Goal: Check status: Check status

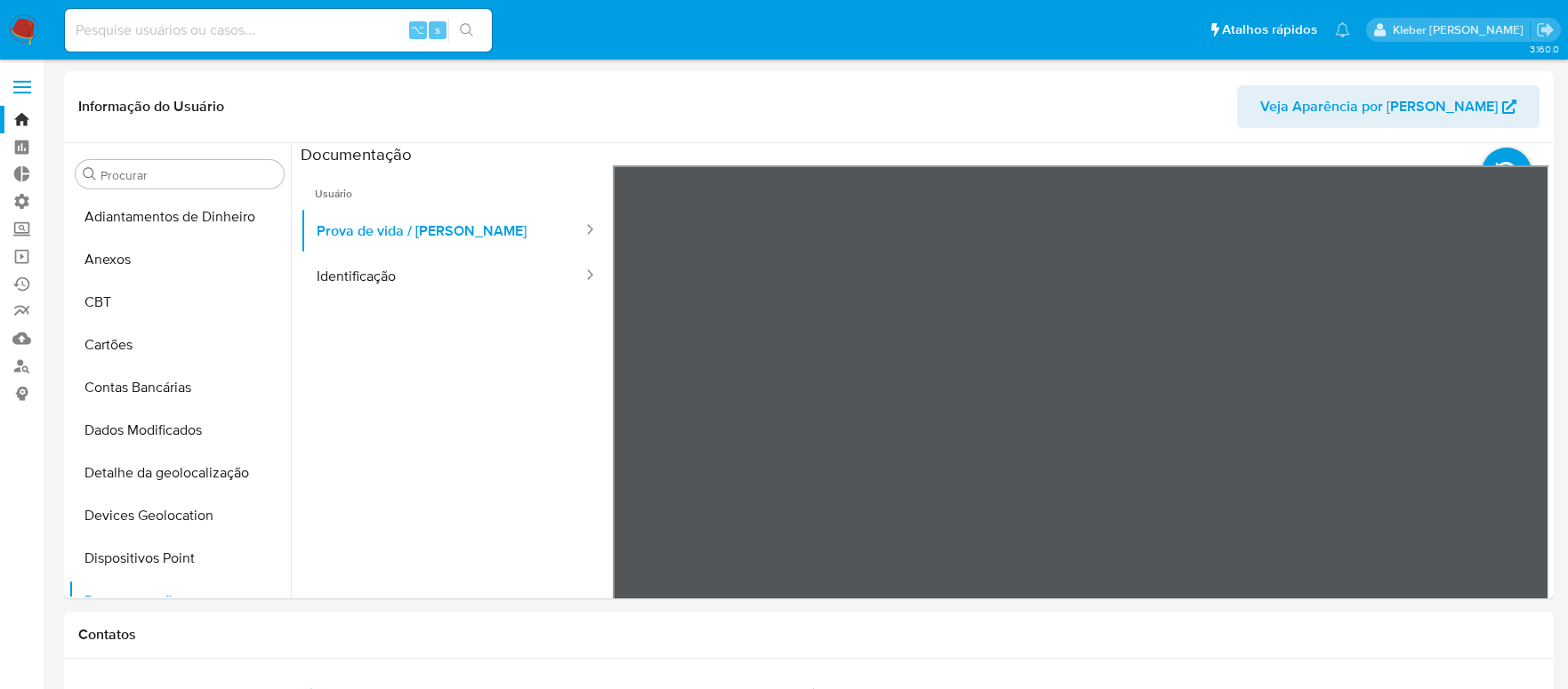
select select "10"
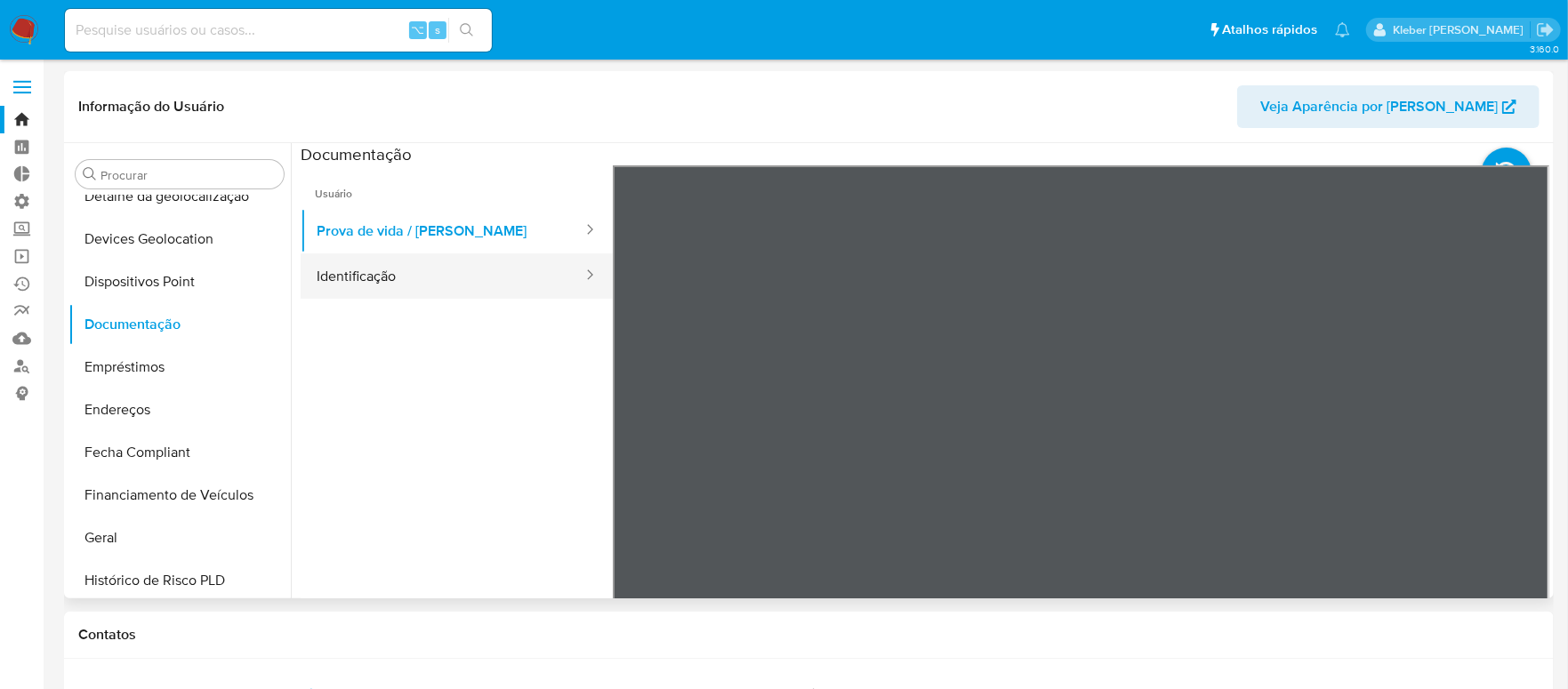
click at [399, 279] on button "Identificação" at bounding box center [442, 276] width 284 height 46
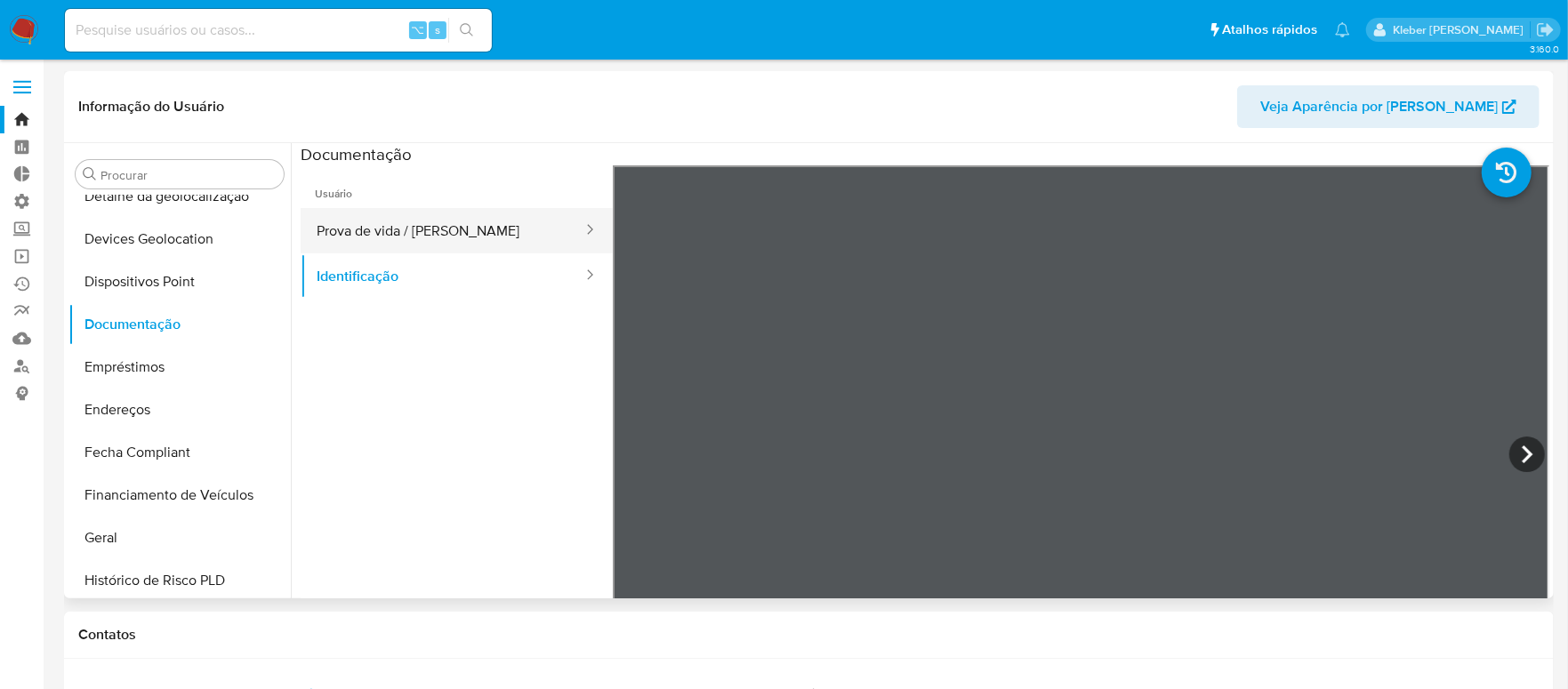
click at [442, 223] on button "Prova de vida / [PERSON_NAME]" at bounding box center [442, 231] width 284 height 46
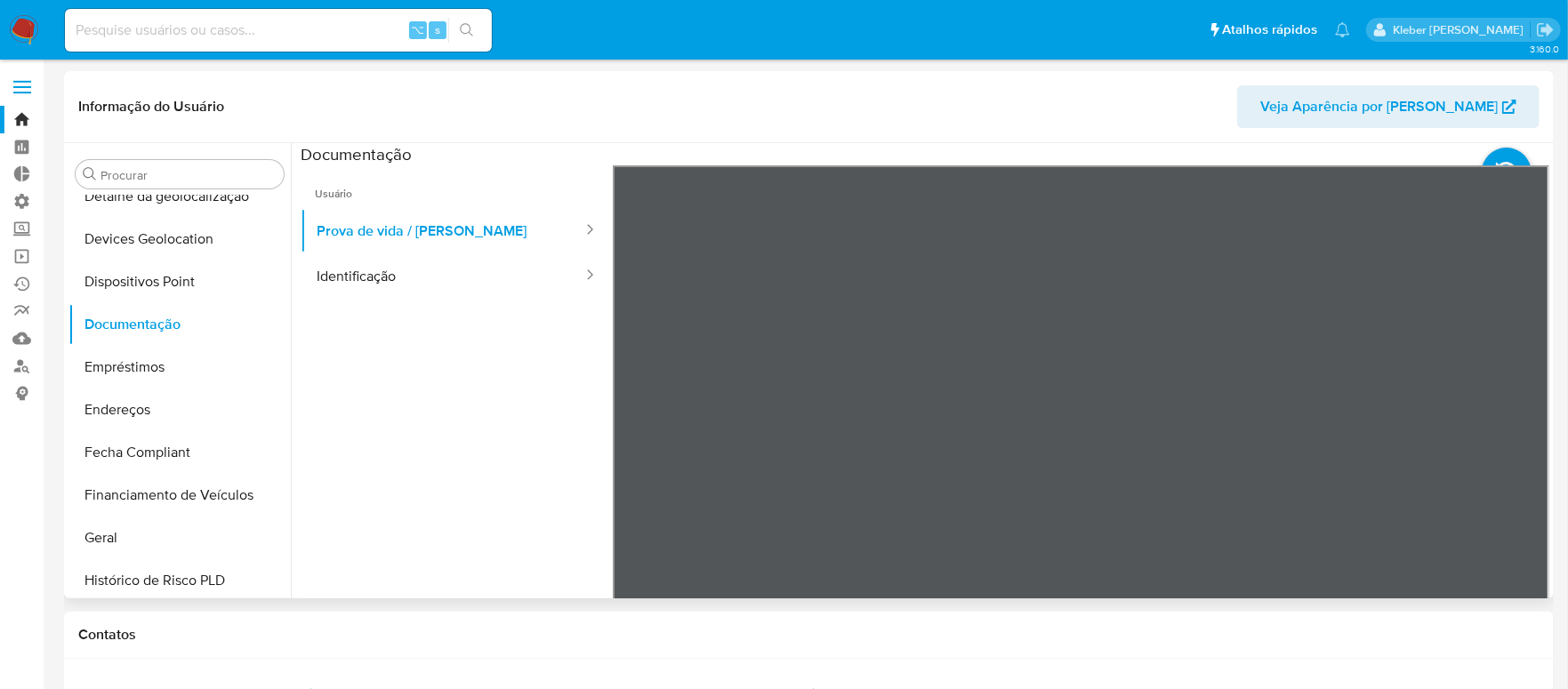
scroll to position [836, 0]
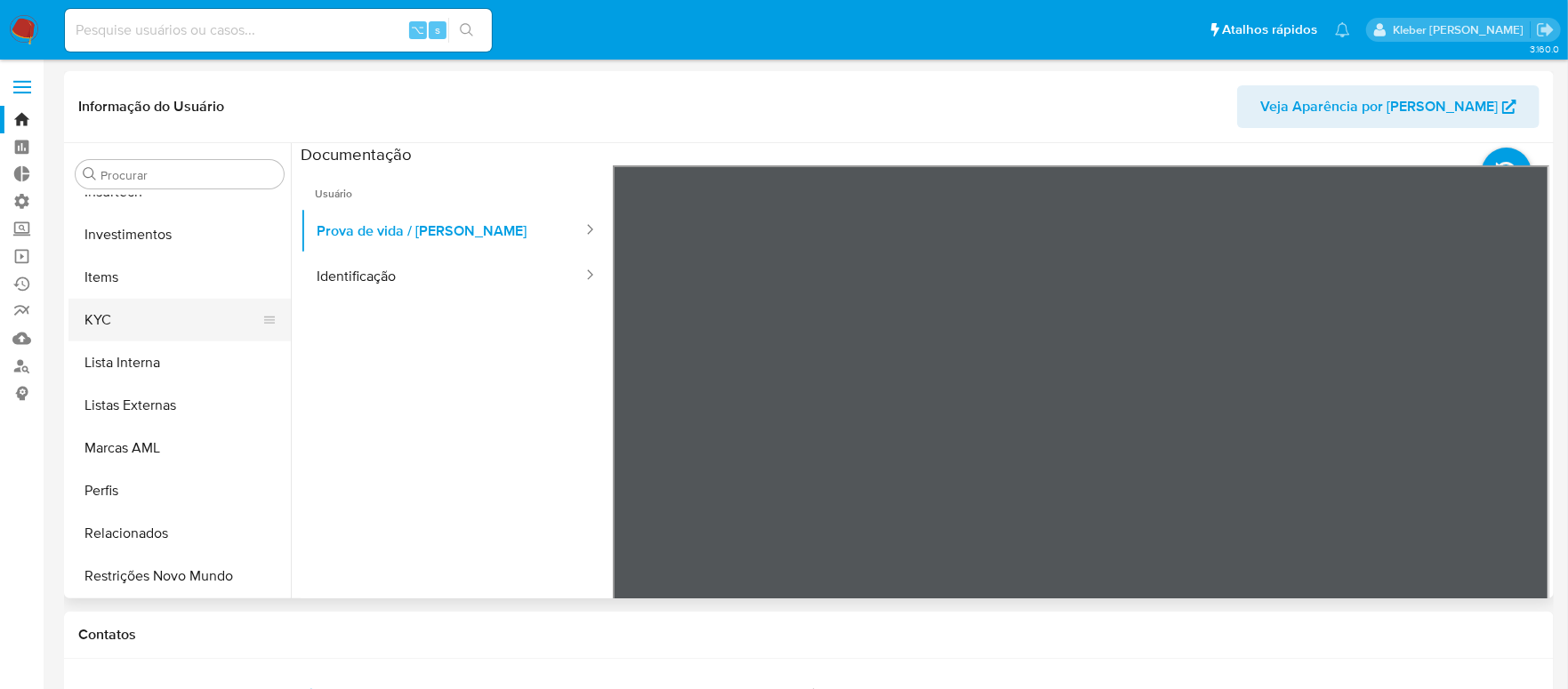
click at [132, 321] on button "KYC" at bounding box center [172, 320] width 208 height 43
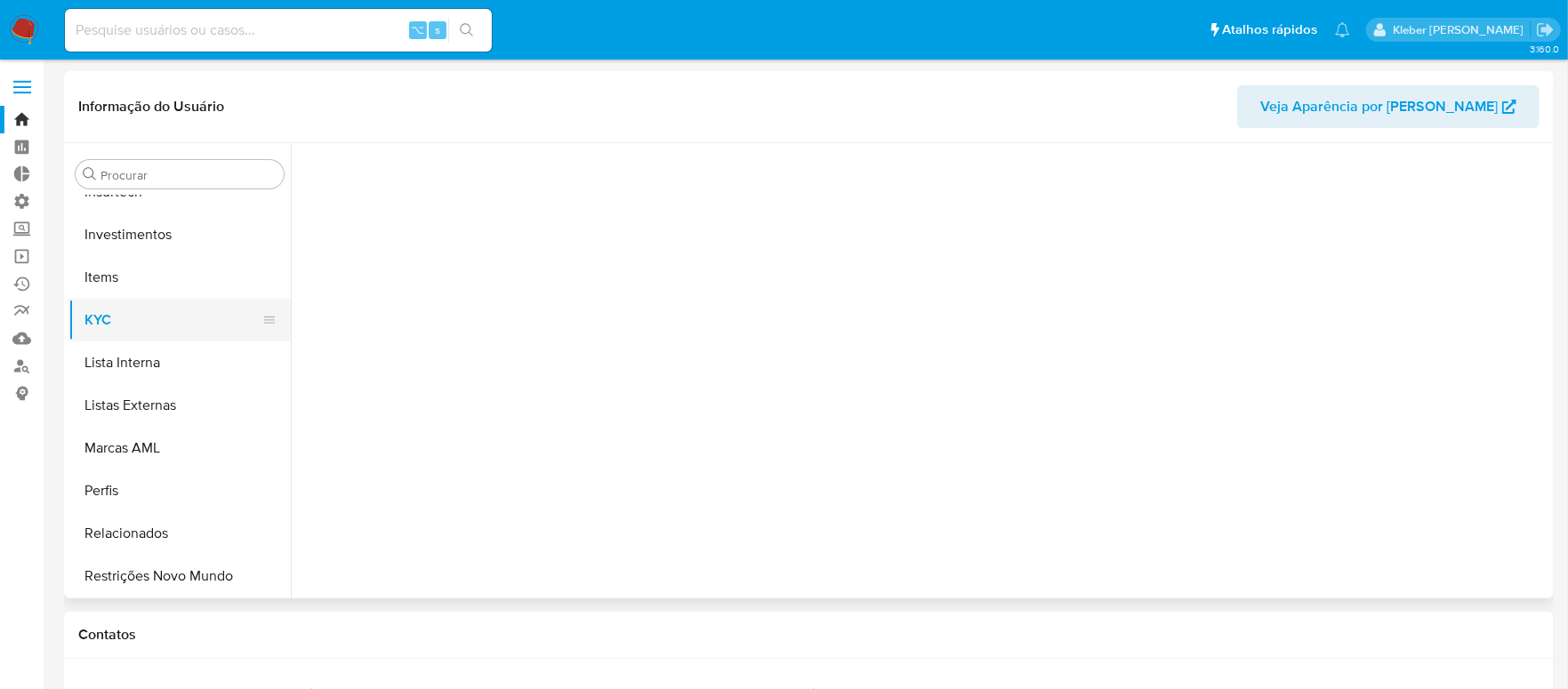
click at [132, 321] on button "KYC" at bounding box center [172, 320] width 208 height 43
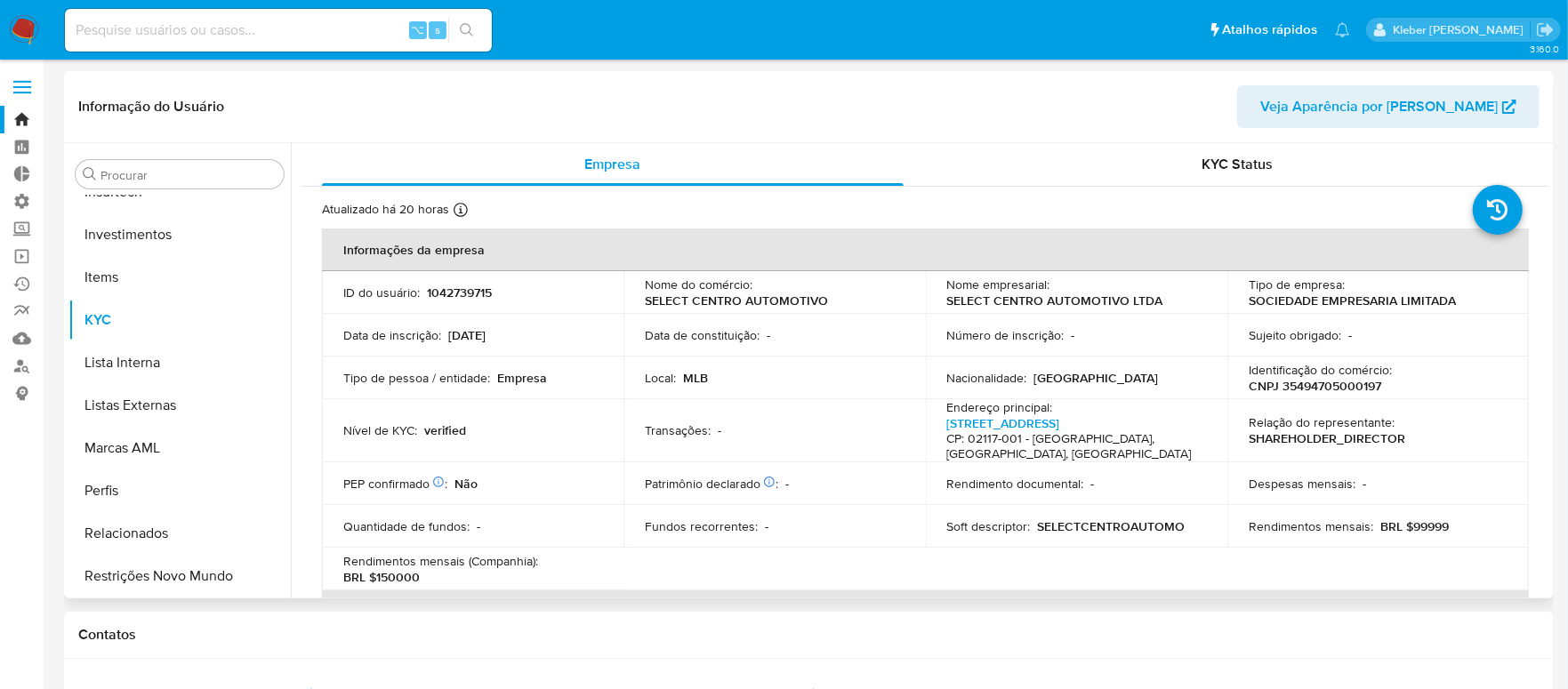
click at [462, 292] on p "1042739715" at bounding box center [460, 292] width 65 height 16
click at [464, 291] on p "1042739715" at bounding box center [460, 292] width 65 height 16
copy p "1042739715"
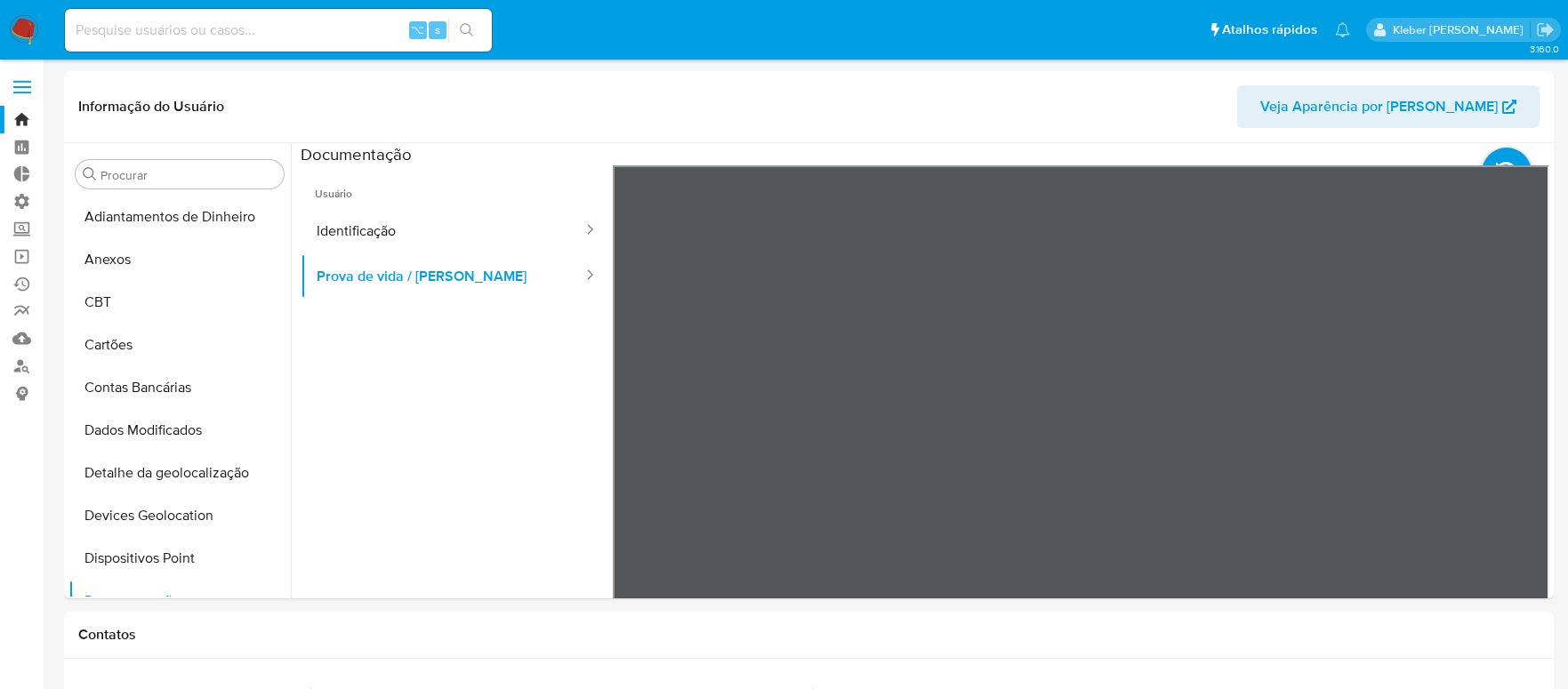
select select "10"
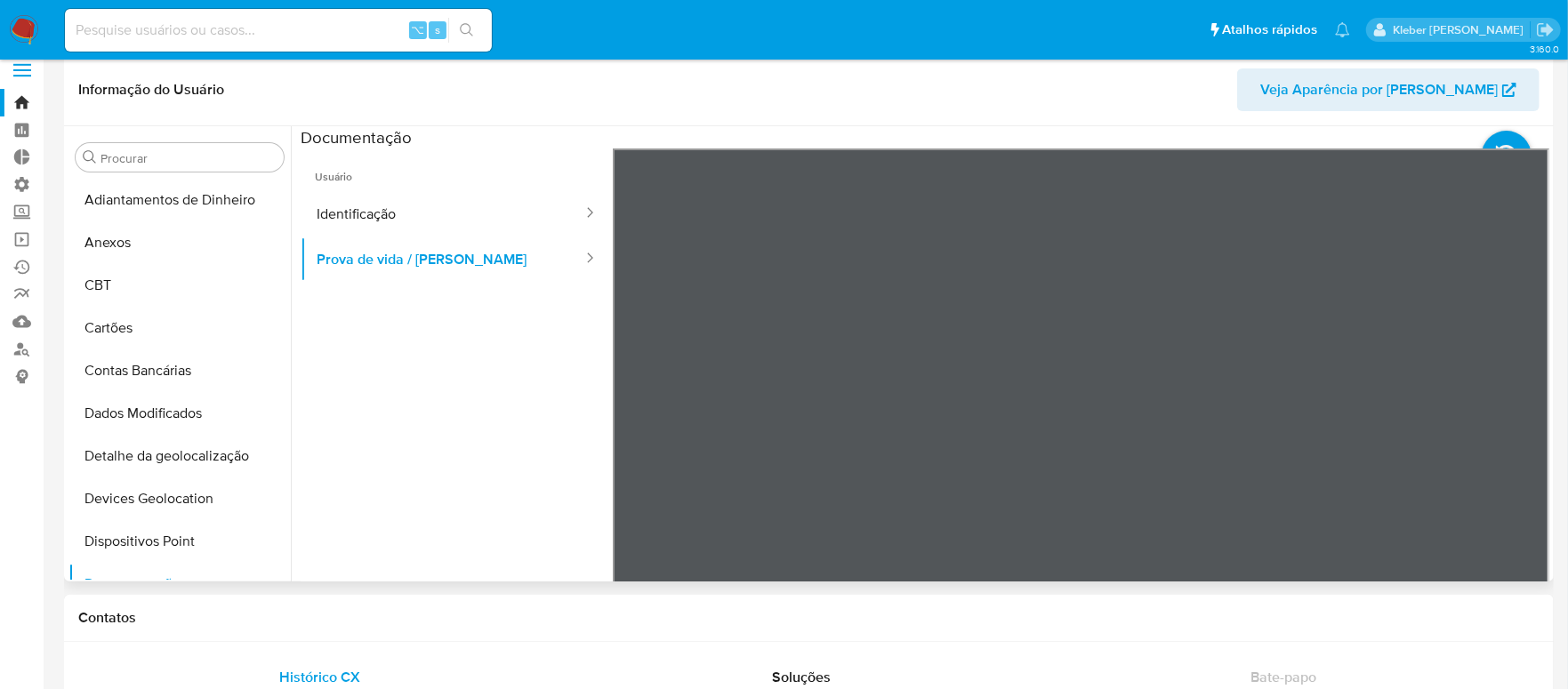
scroll to position [297, 0]
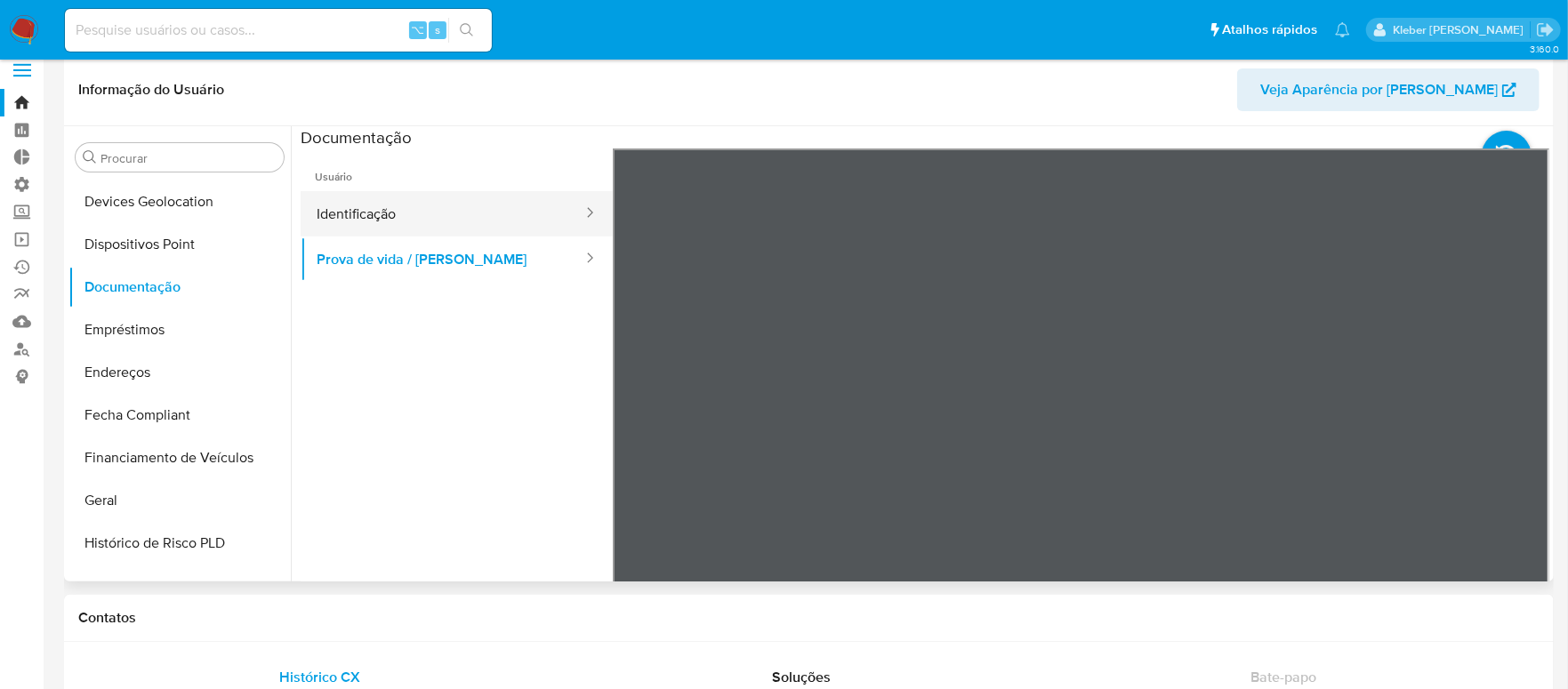
click at [421, 210] on button "Identificação" at bounding box center [442, 214] width 284 height 46
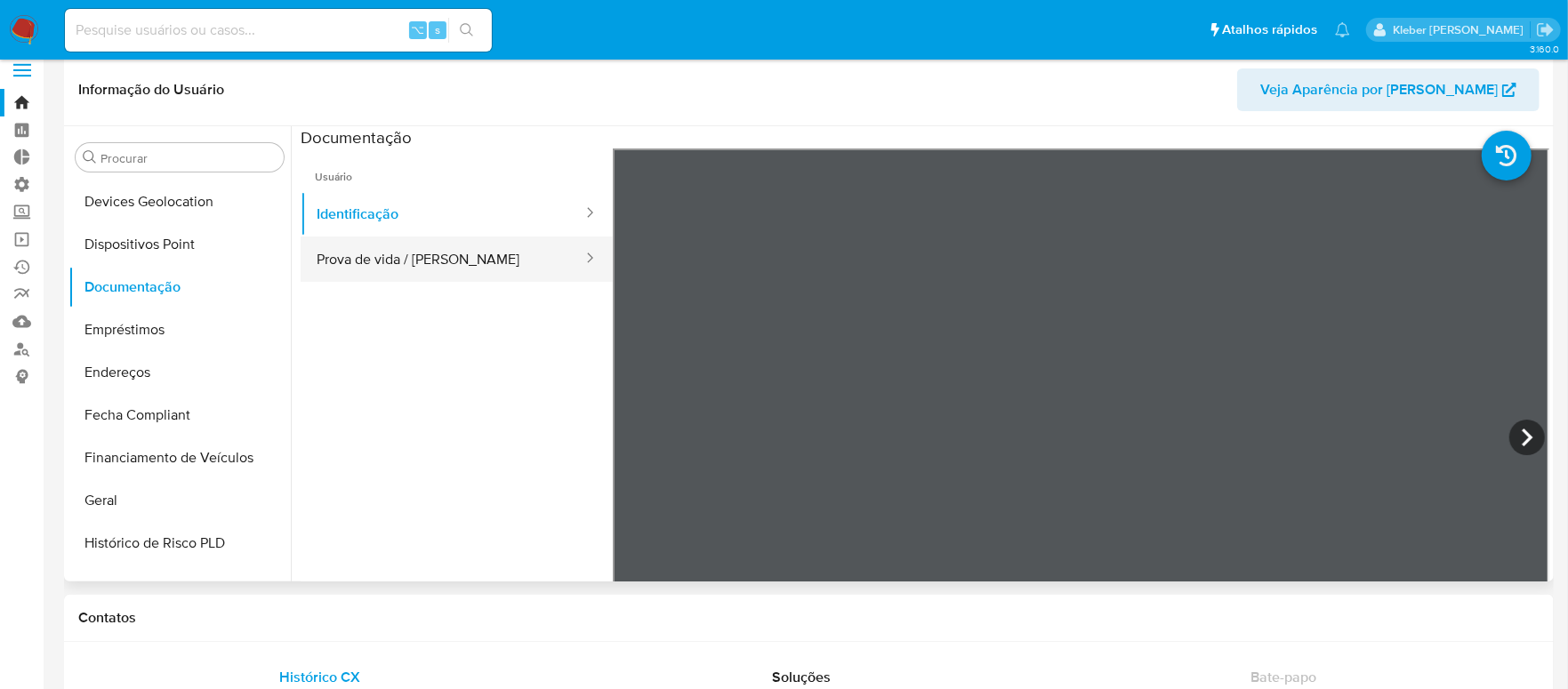
click at [474, 262] on button "Prova de vida / [PERSON_NAME]" at bounding box center [442, 260] width 284 height 46
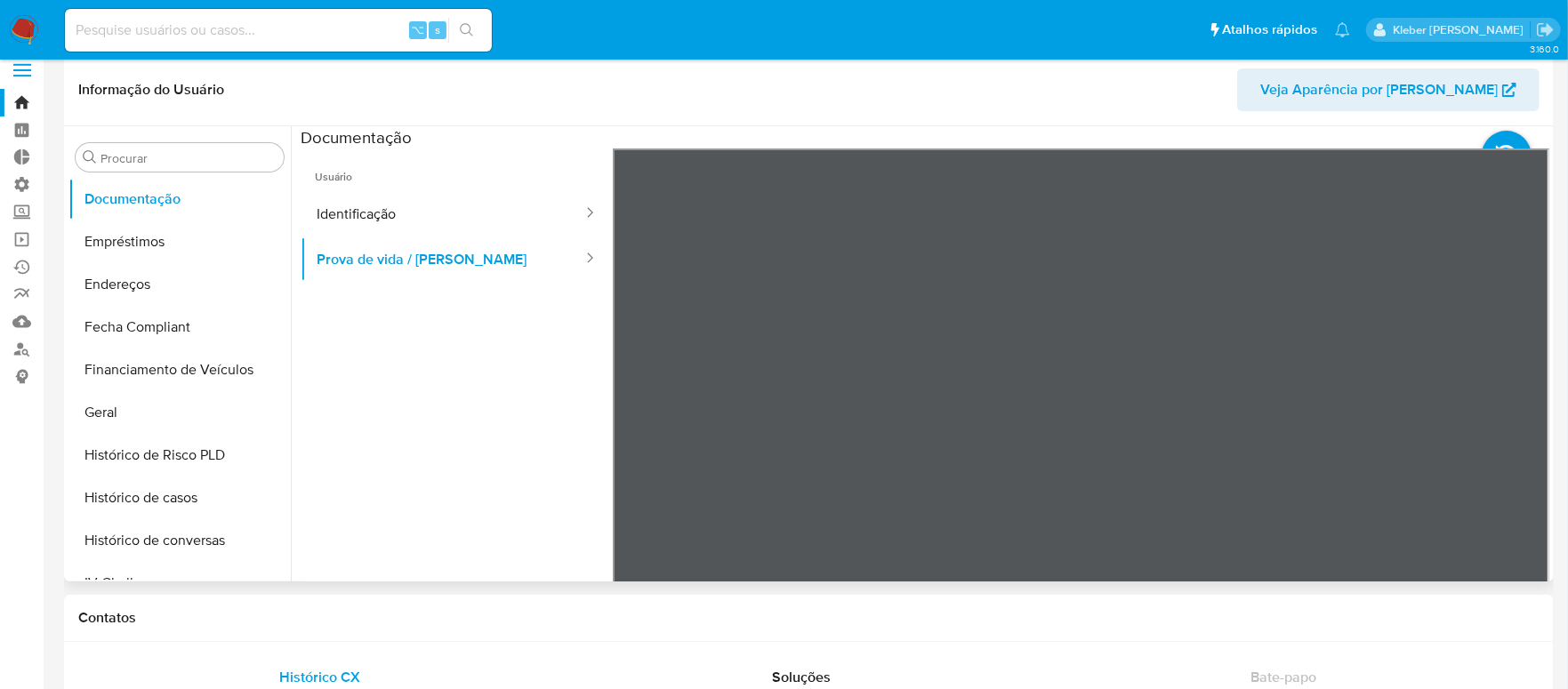
scroll to position [836, 0]
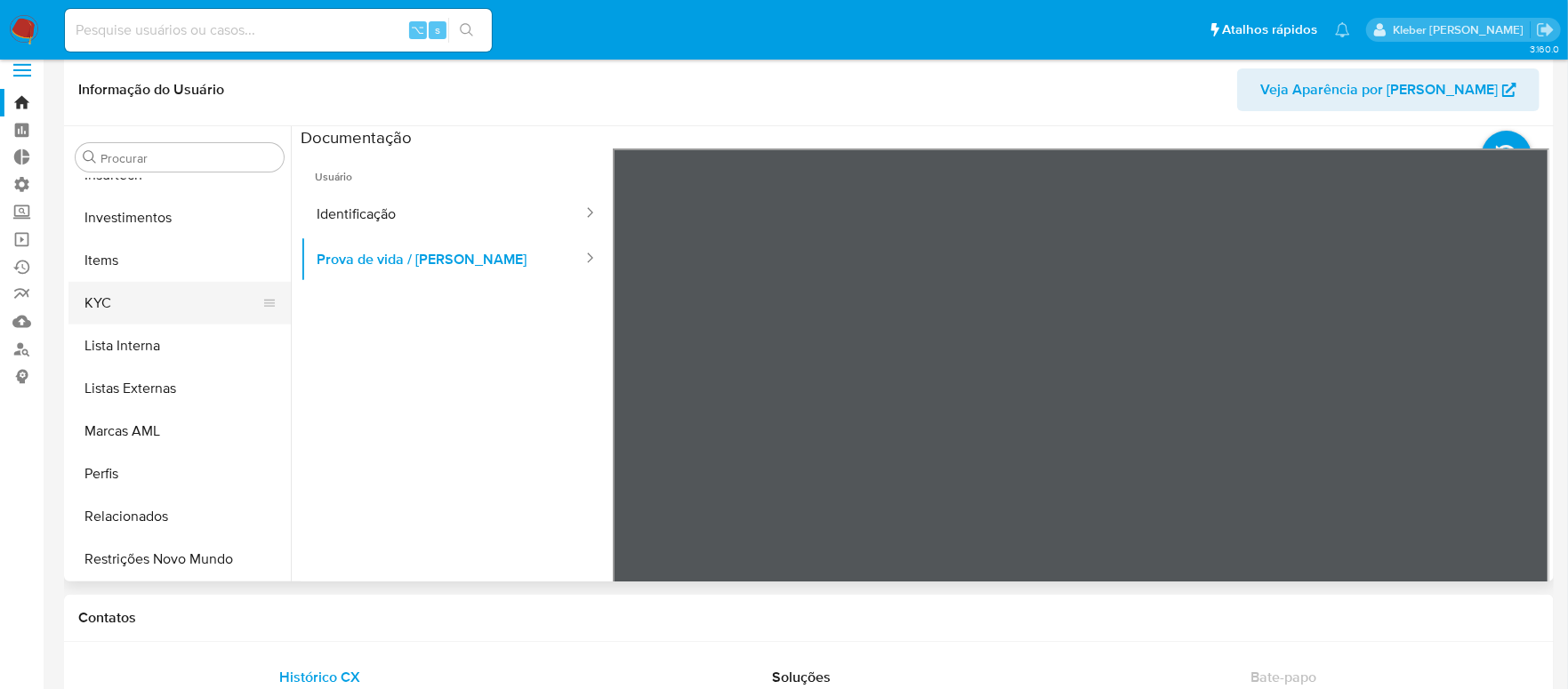
click at [138, 301] on button "KYC" at bounding box center [172, 303] width 208 height 43
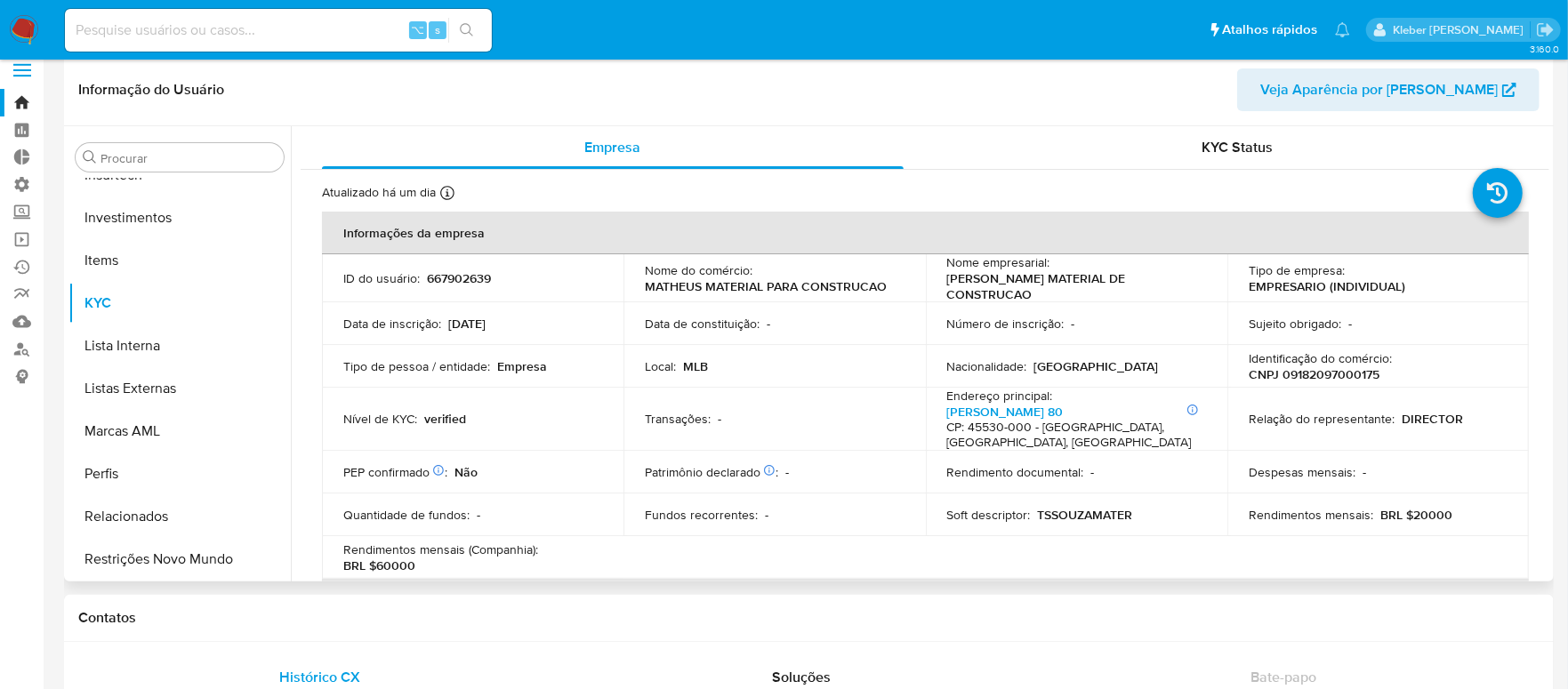
click at [455, 275] on p "667902639" at bounding box center [459, 278] width 64 height 16
copy p "667902639"
